Goal: Download file/media

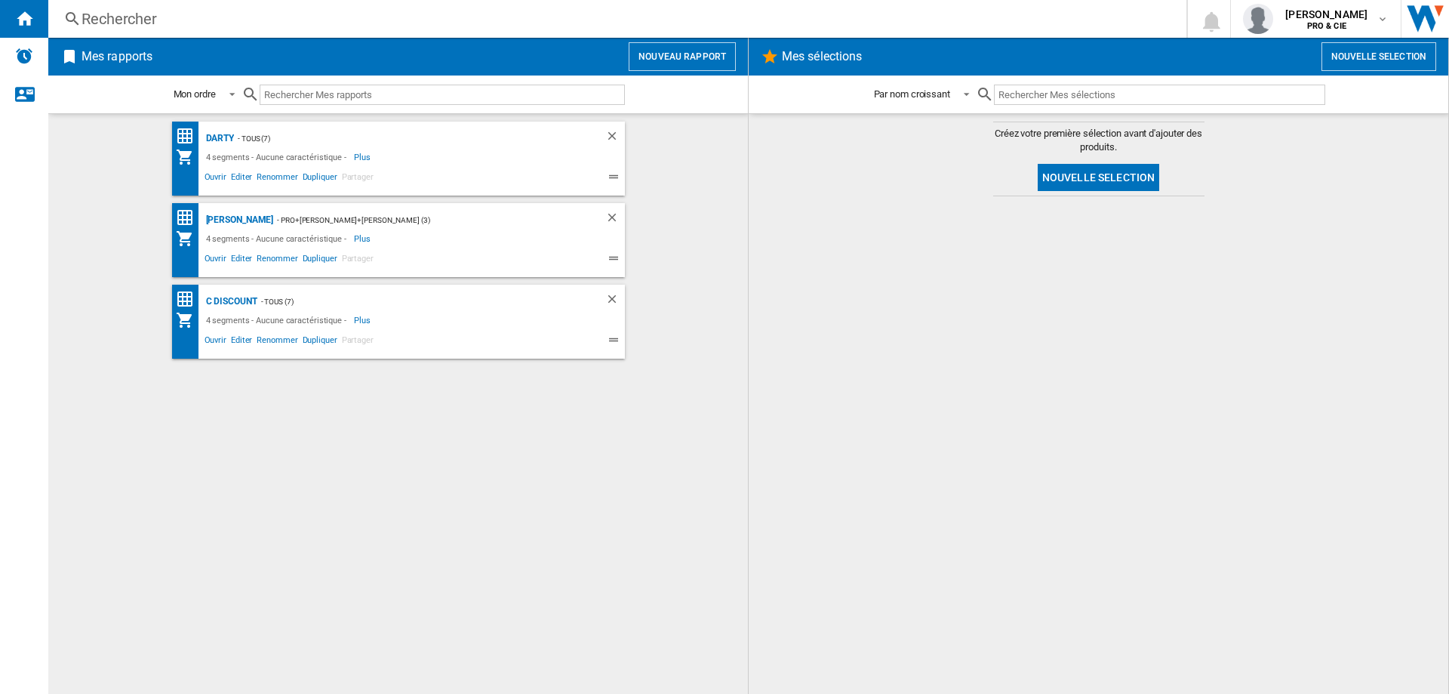
click at [221, 128] on div "[PERSON_NAME] - TOUS (7) 4 segments - Aucune caractéristique - Plus Moins Ouvri…" at bounding box center [398, 159] width 453 height 74
click at [218, 138] on div "Darty" at bounding box center [218, 138] width 32 height 19
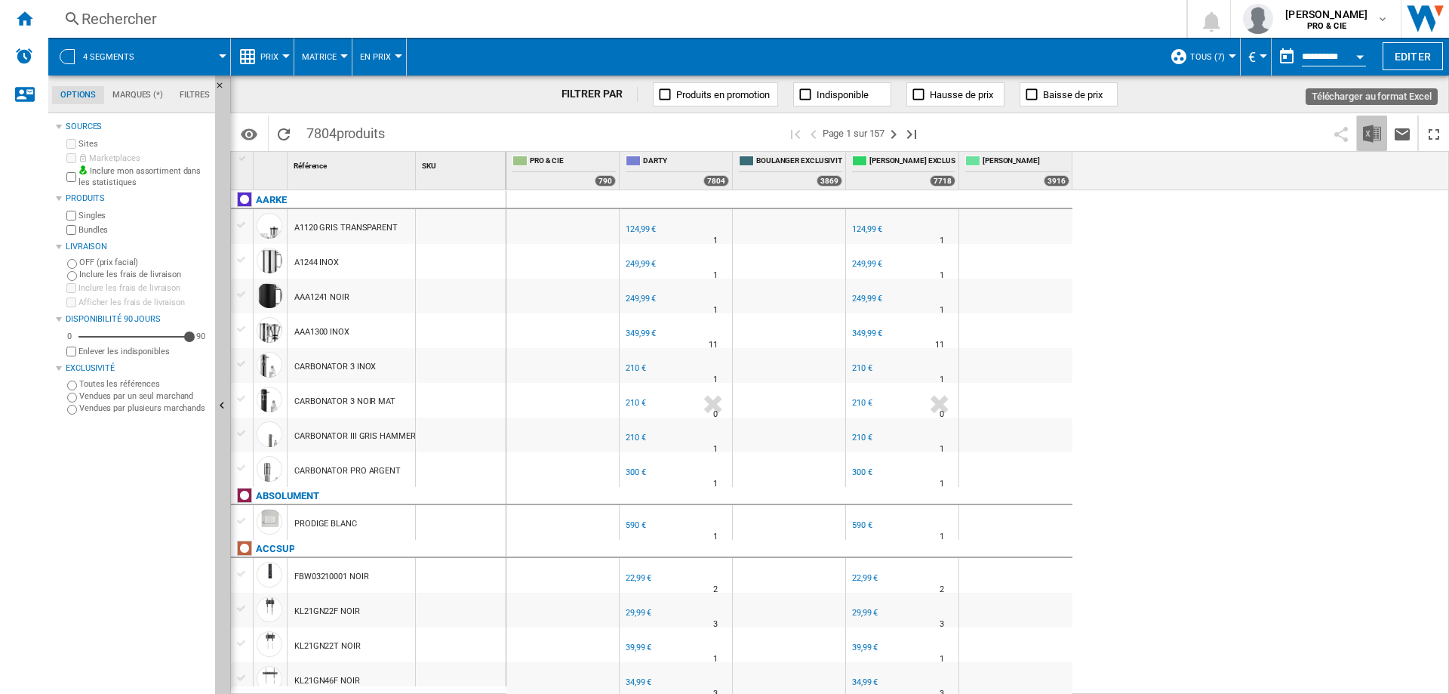
click at [1367, 137] on img "Télécharger au format Excel" at bounding box center [1372, 134] width 18 height 18
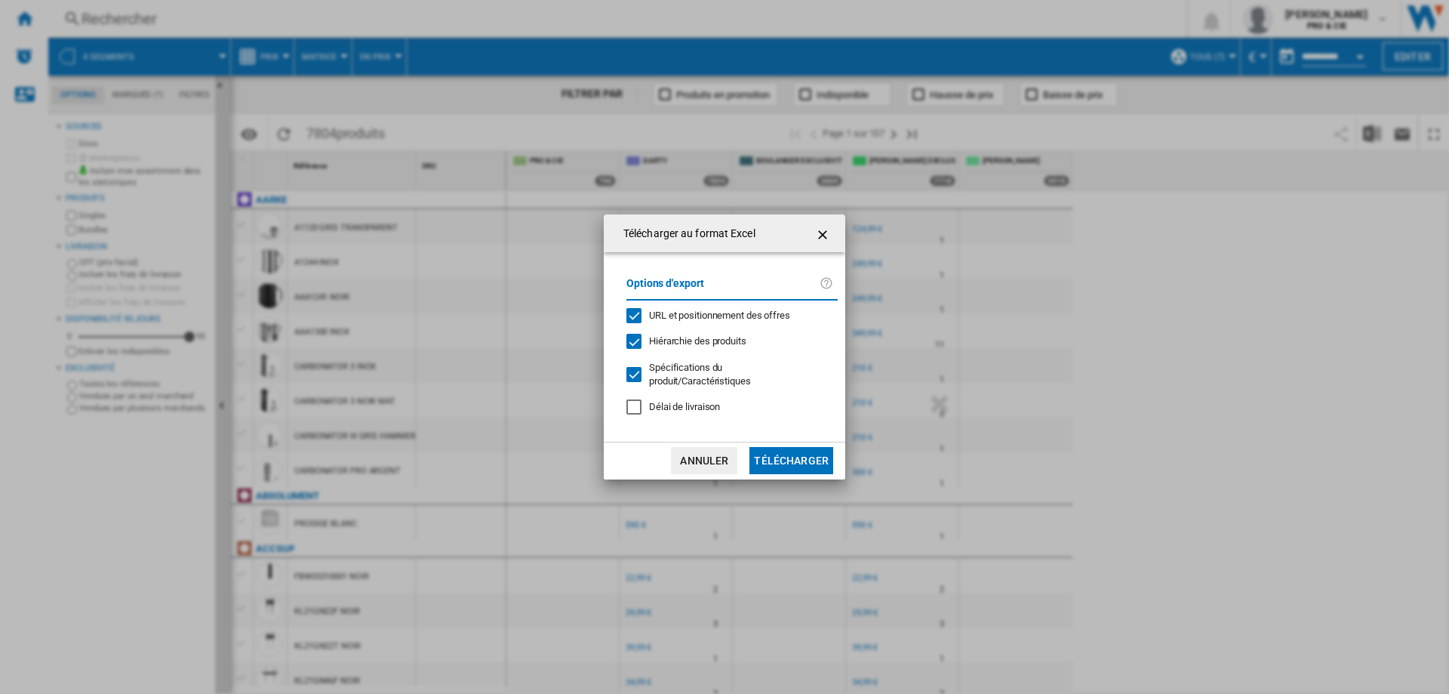
click at [671, 311] on span "URL et positionnement des offres" at bounding box center [719, 315] width 141 height 11
click at [658, 350] on div "Options d'export URL et positionnement des offres Hiérarchie des produits Spéci…" at bounding box center [732, 346] width 226 height 159
click at [642, 374] on div at bounding box center [634, 374] width 15 height 15
click at [635, 338] on div "Hiérarchie des produits" at bounding box center [634, 341] width 15 height 15
click at [767, 452] on button "Télécharger" at bounding box center [792, 460] width 84 height 27
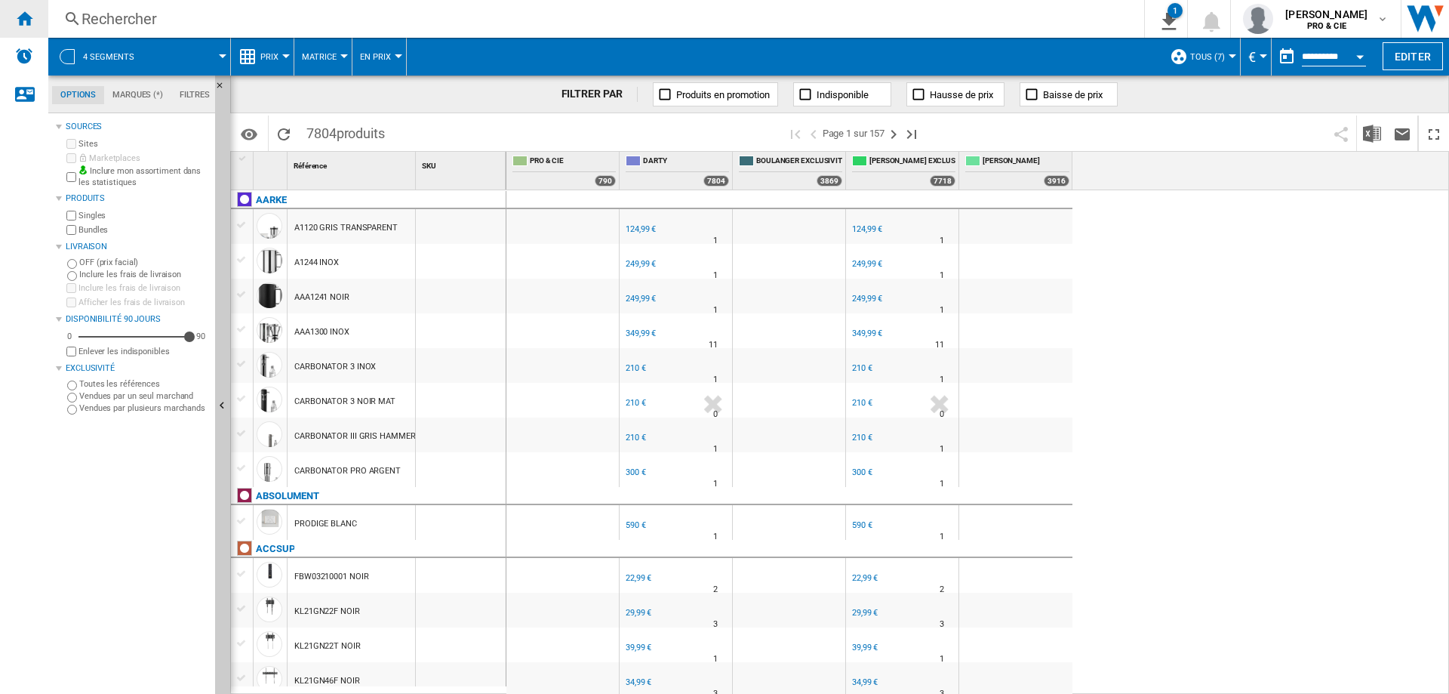
click at [25, 22] on ng-md-icon "Accueil" at bounding box center [24, 18] width 18 height 18
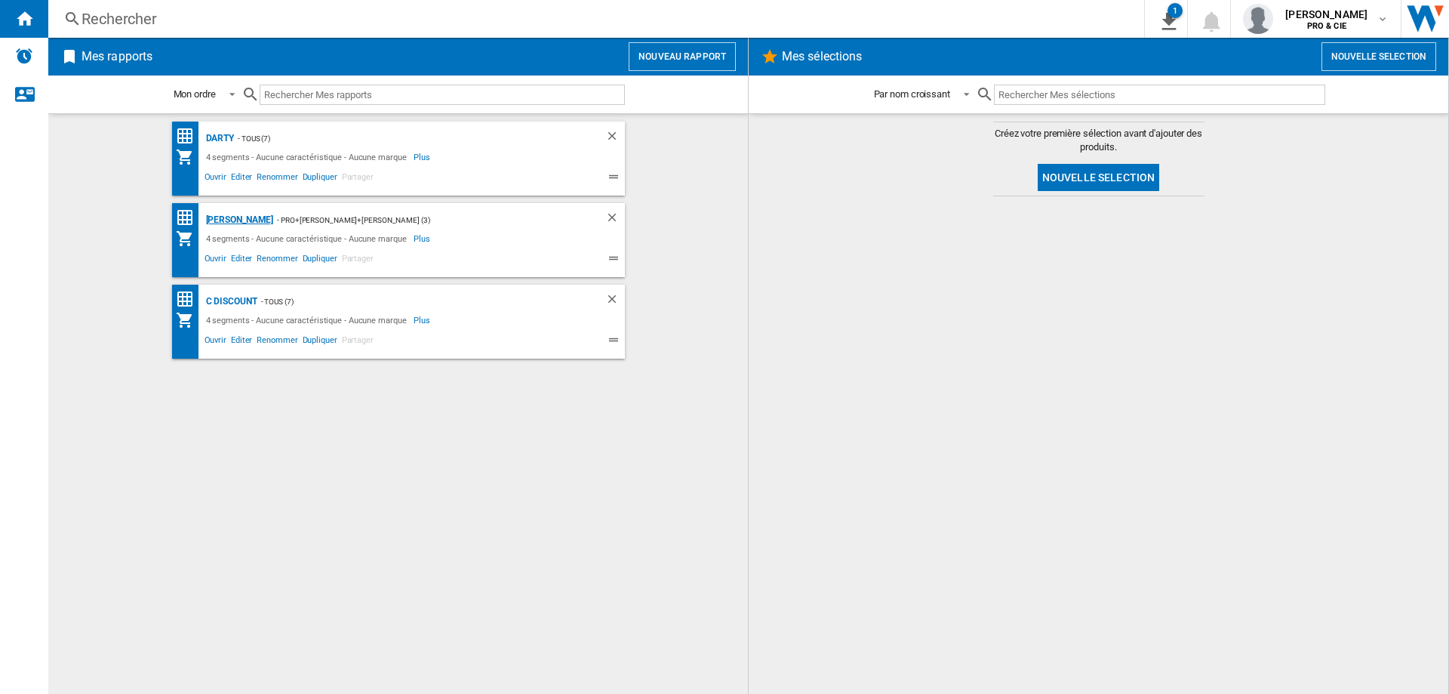
click at [233, 217] on div "[PERSON_NAME]" at bounding box center [238, 220] width 72 height 19
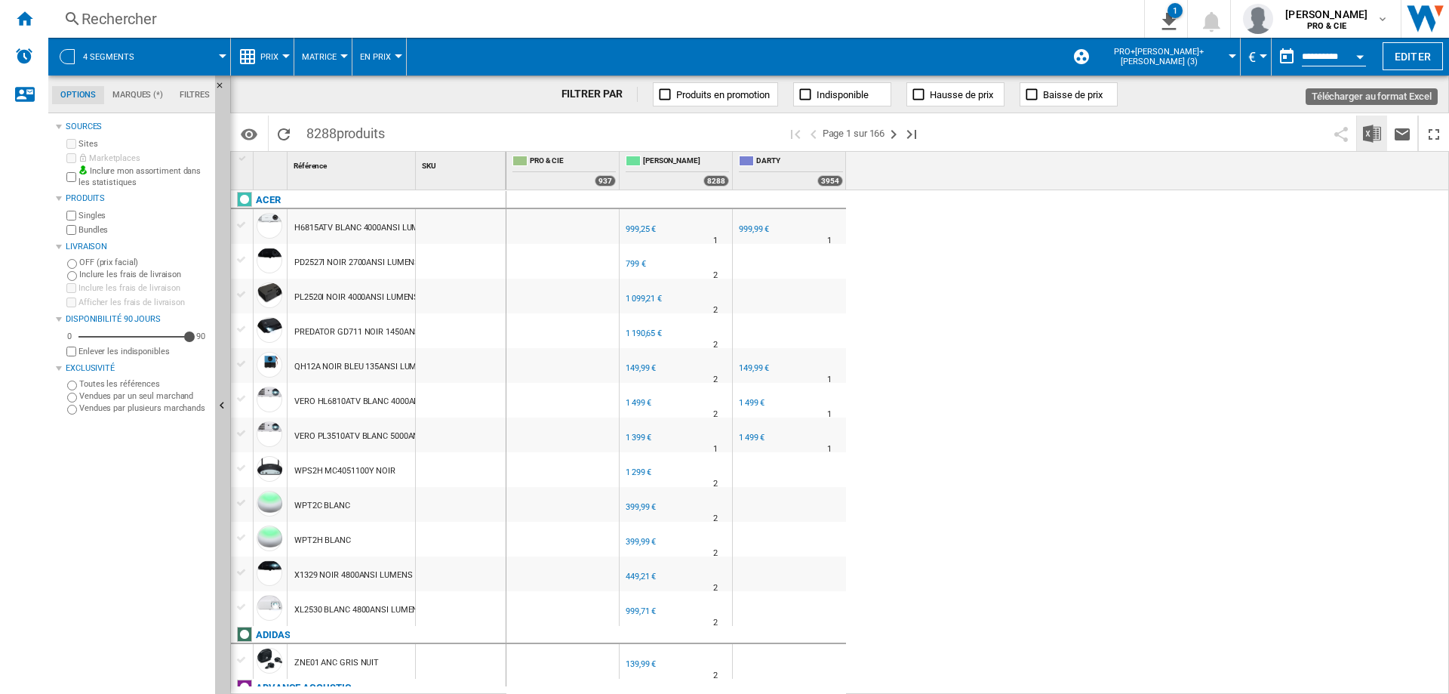
click at [1376, 125] on img "Télécharger au format Excel" at bounding box center [1372, 134] width 18 height 18
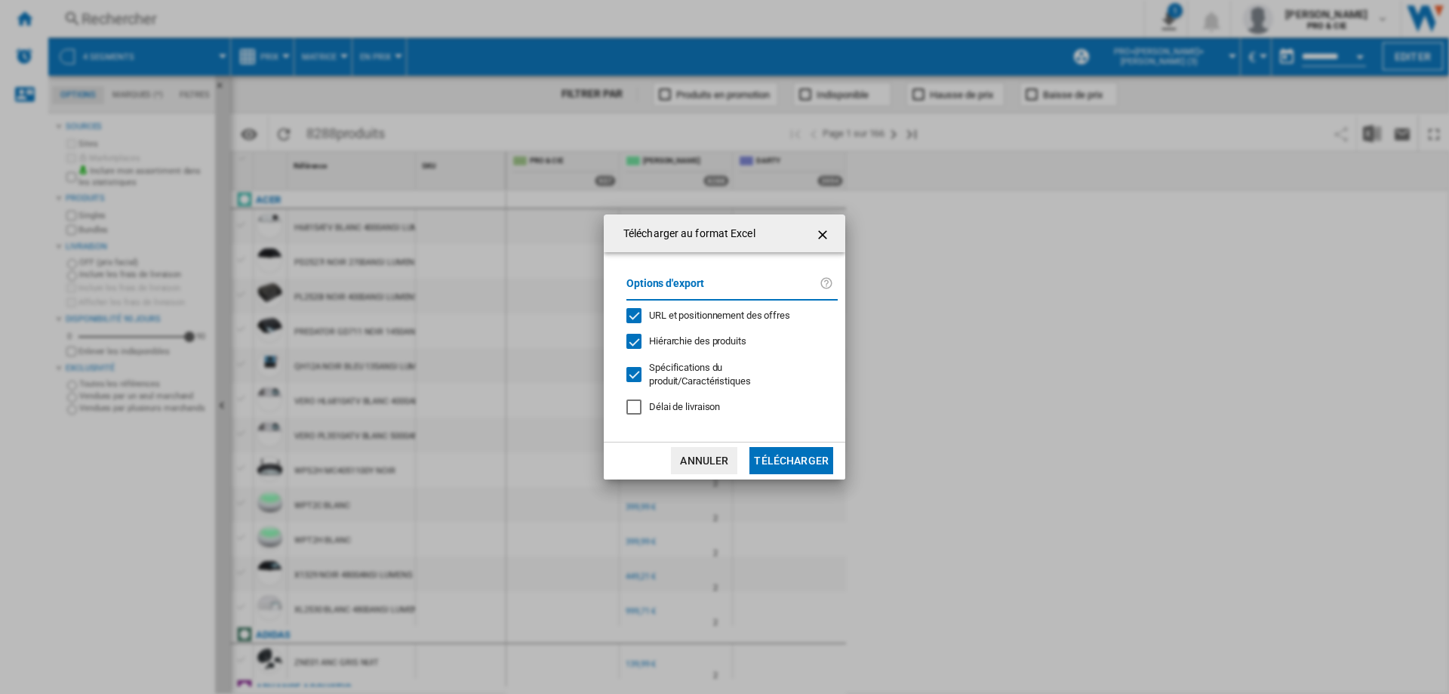
click at [642, 310] on div "URL et positionnement des offres" at bounding box center [634, 315] width 15 height 15
click at [637, 338] on div "Hiérarchie des produits" at bounding box center [634, 341] width 15 height 15
click at [639, 374] on div "Télécharger au ..." at bounding box center [634, 374] width 15 height 15
click at [798, 461] on button "Télécharger" at bounding box center [792, 460] width 84 height 27
